Goal: Information Seeking & Learning: Learn about a topic

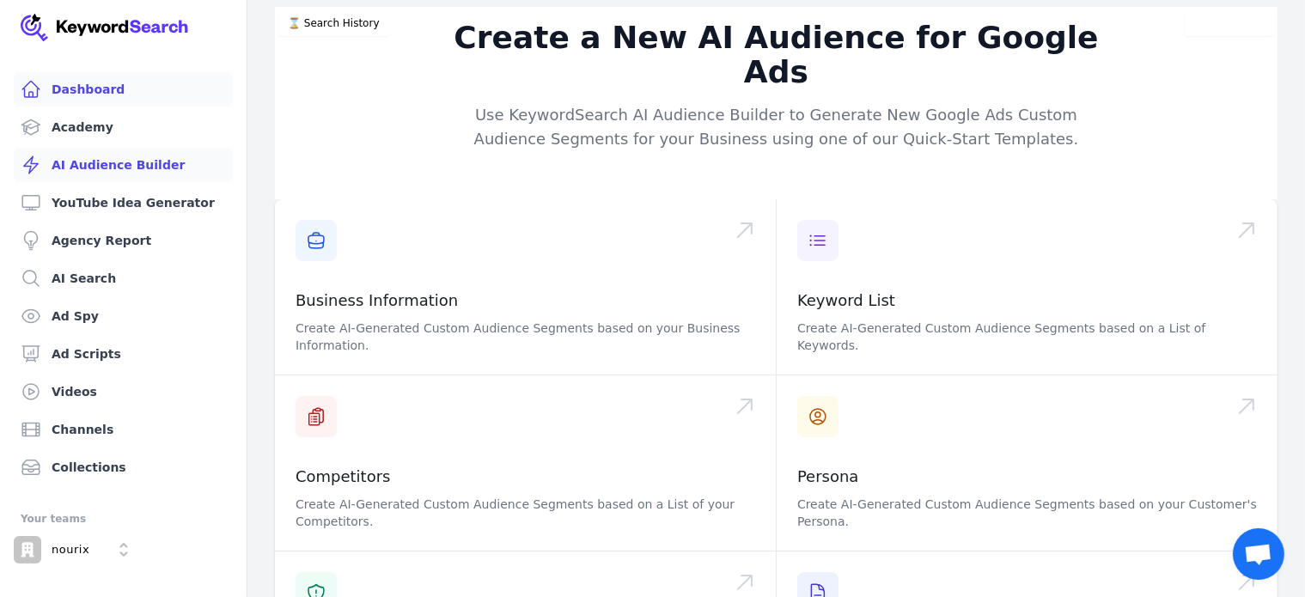
click at [68, 88] on link "Dashboard" at bounding box center [123, 89] width 219 height 34
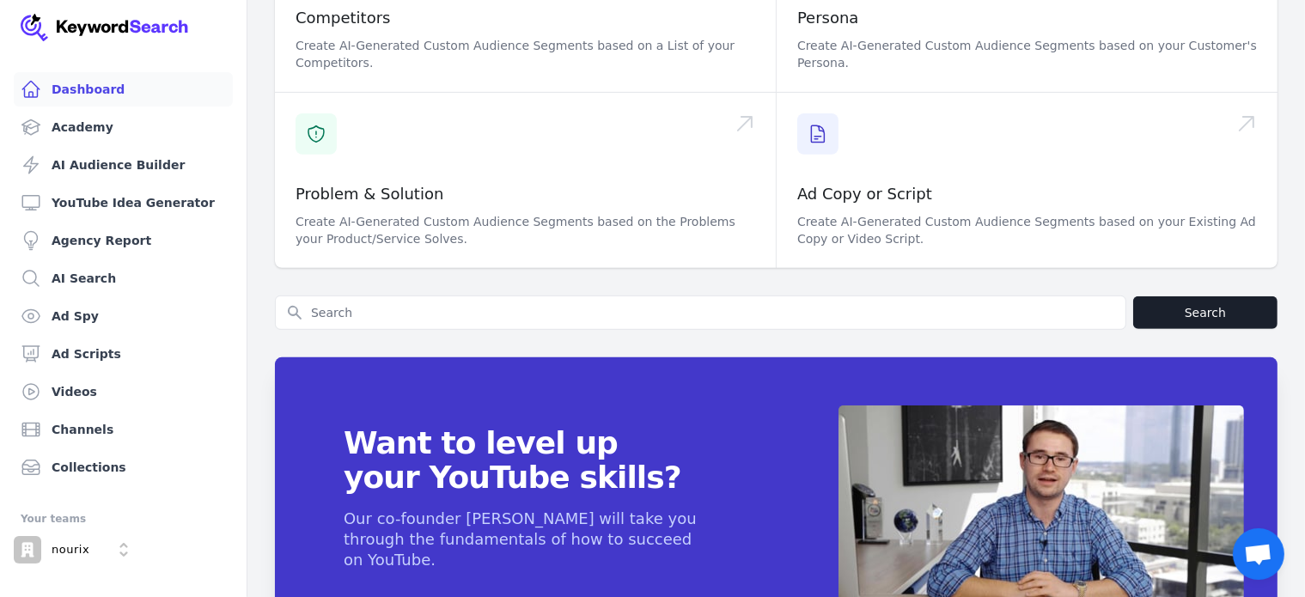
scroll to position [683, 0]
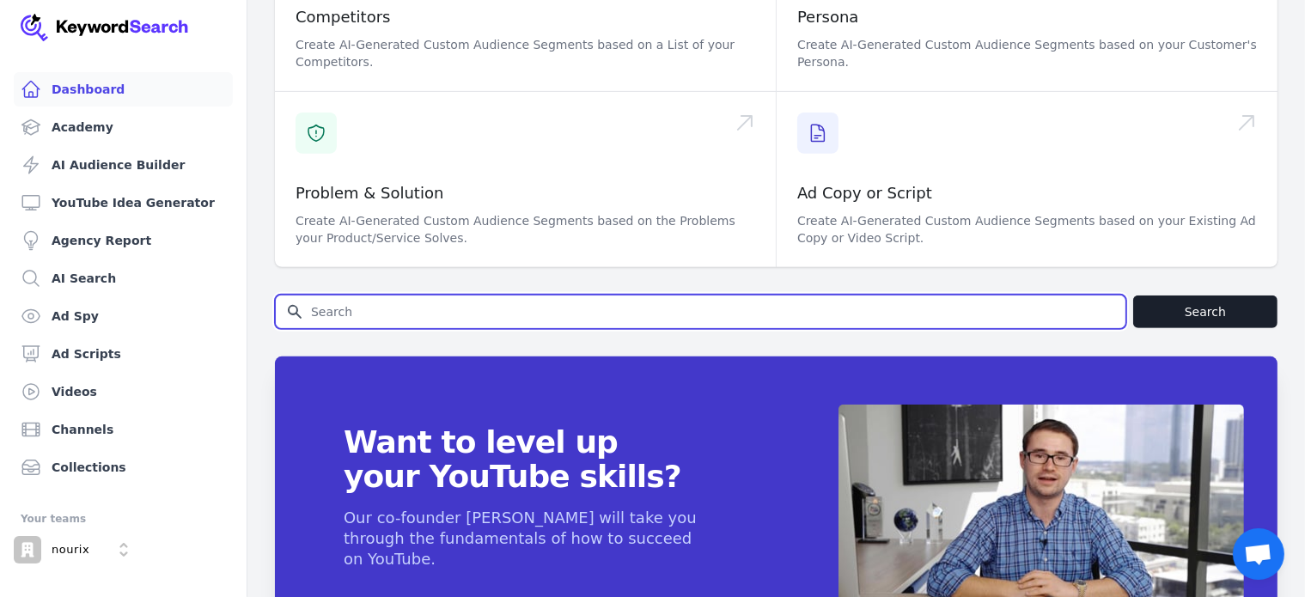
click at [367, 296] on input "Search for YouTube Keywords" at bounding box center [701, 312] width 850 height 33
type input "buy [MEDICAL_DATA]"
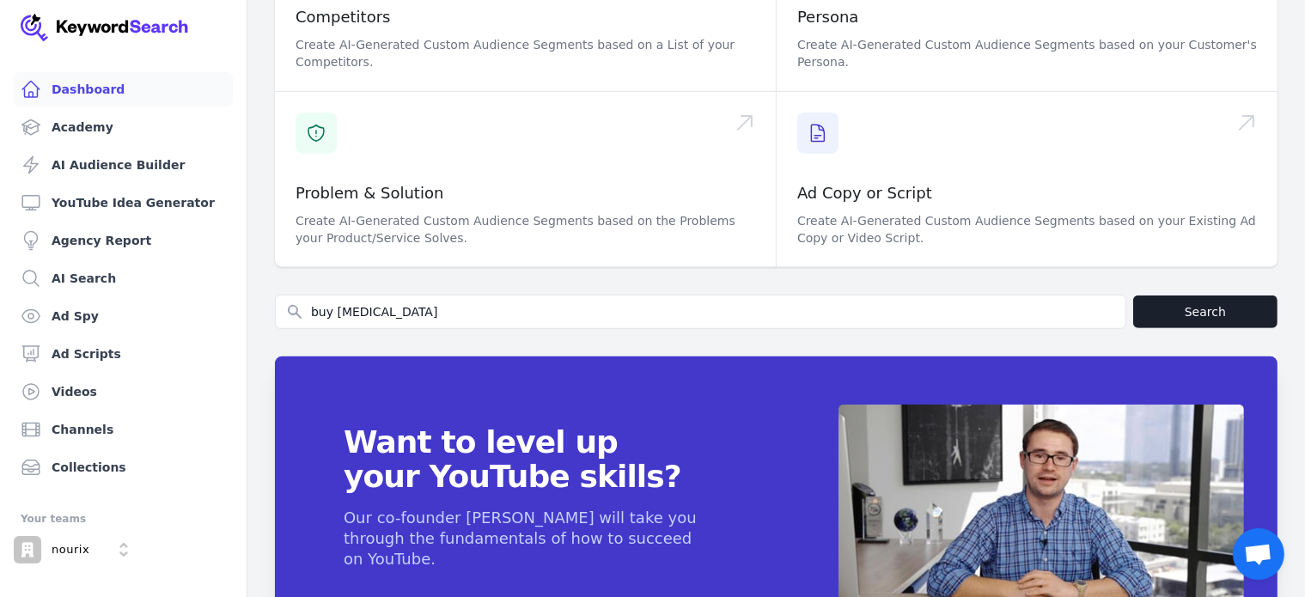
scroll to position [0, 0]
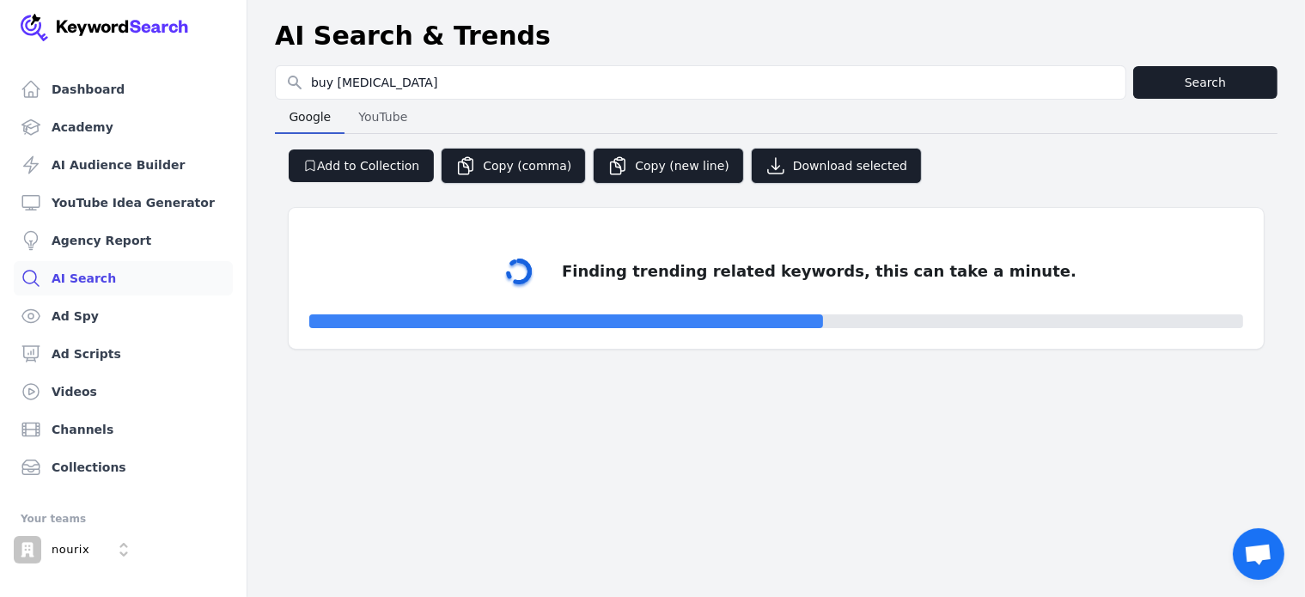
select select "50"
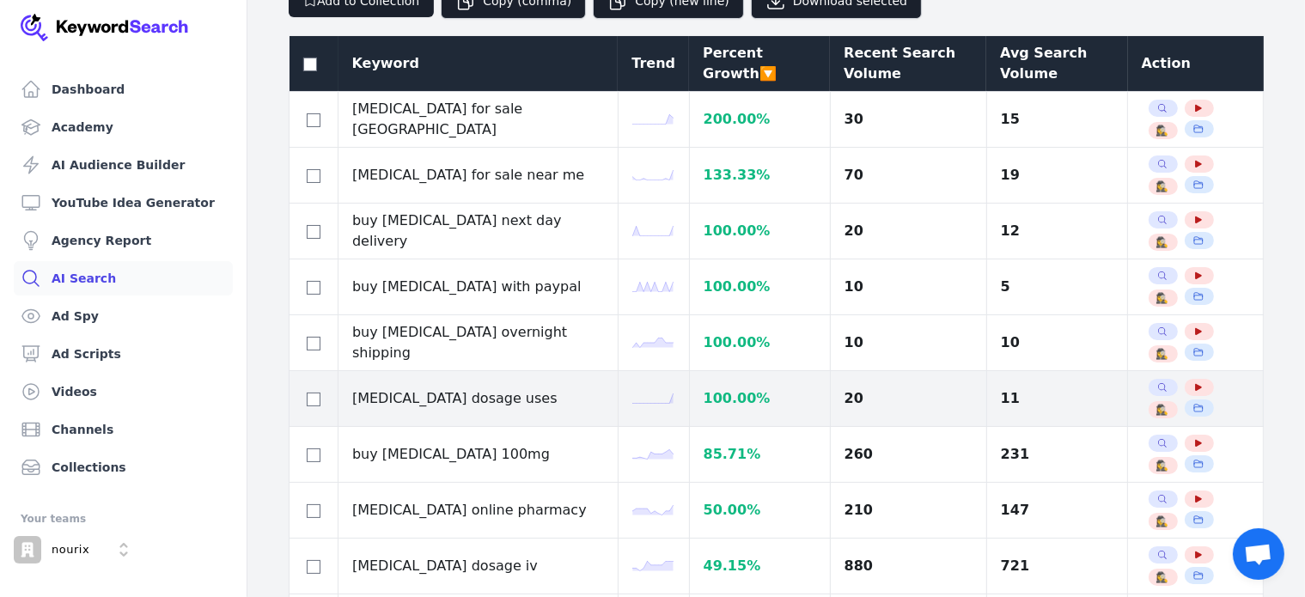
scroll to position [172, 0]
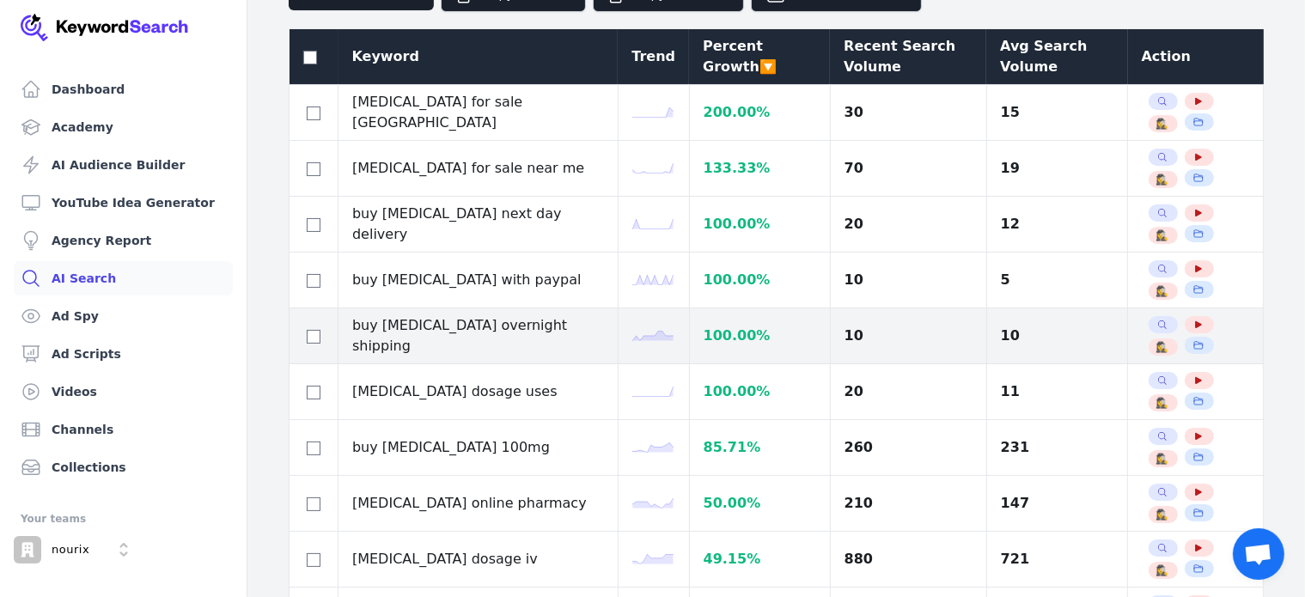
click at [452, 327] on td "buy [MEDICAL_DATA] overnight shipping" at bounding box center [478, 336] width 280 height 56
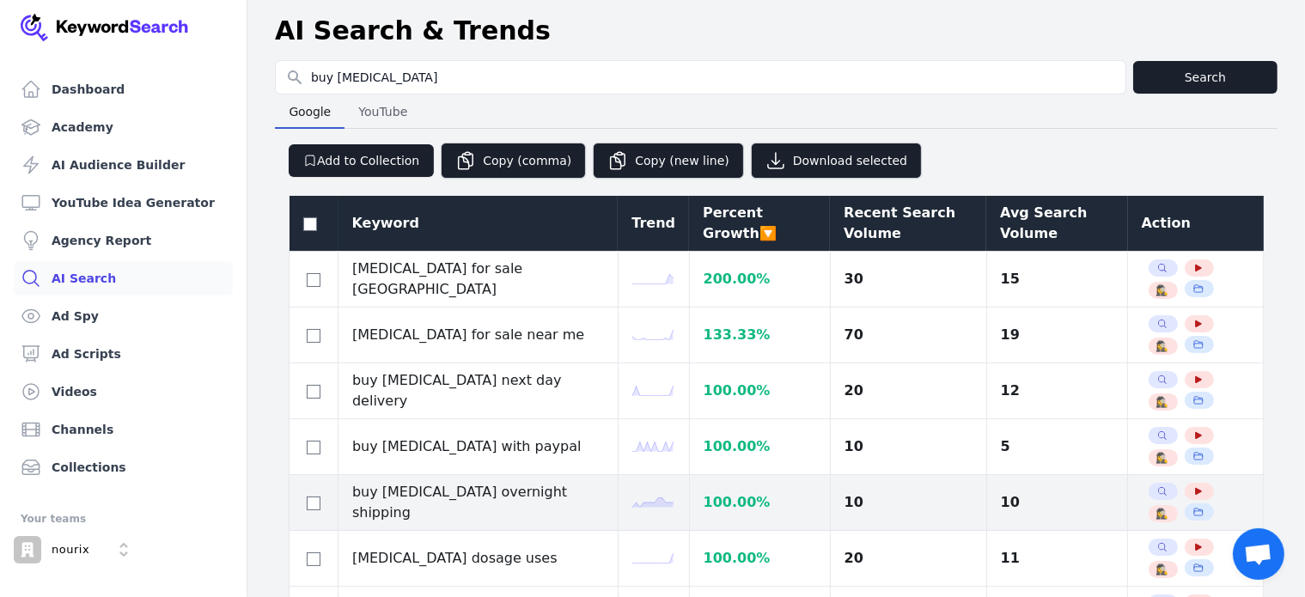
scroll to position [0, 0]
